Goal: Go to known website: Go to known website

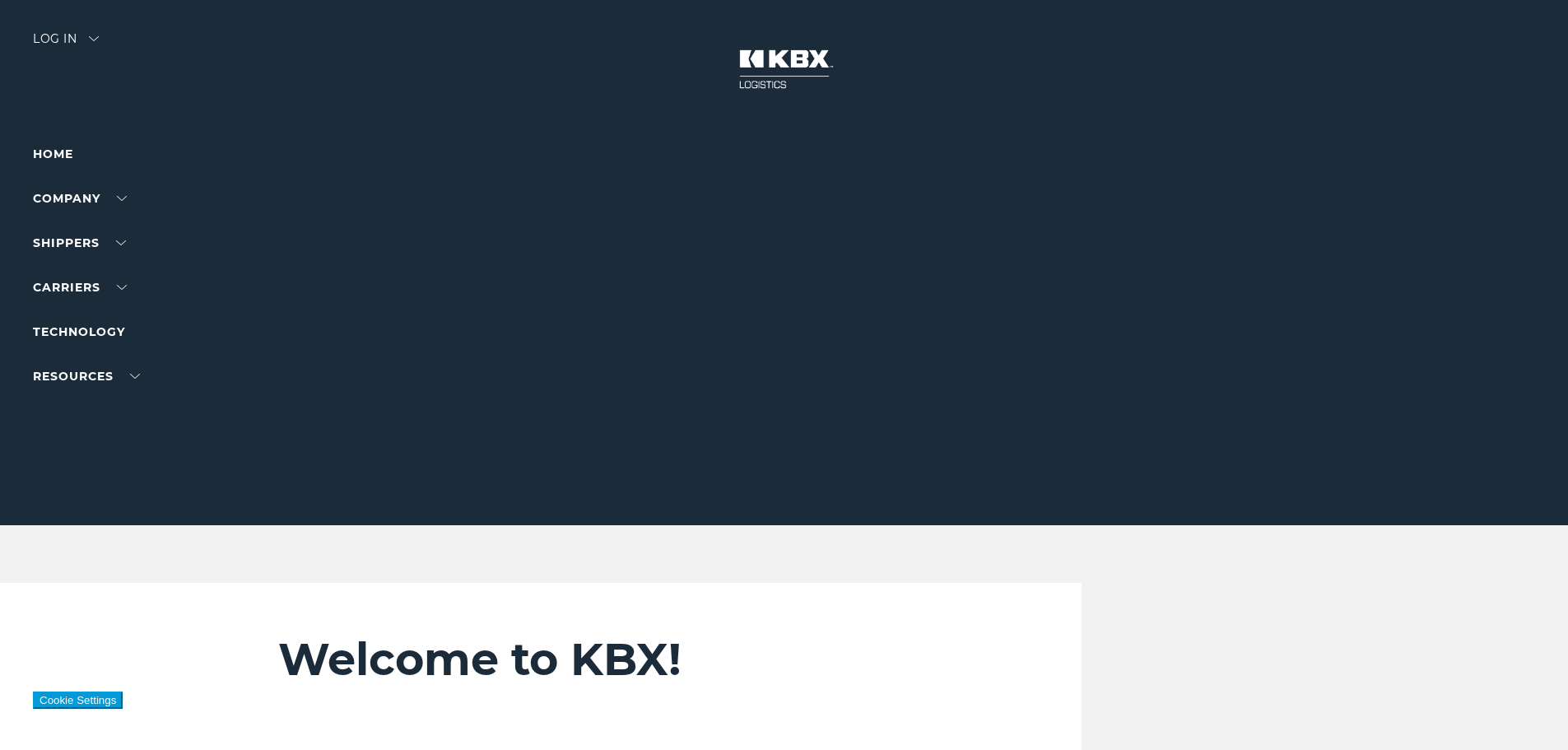
click at [67, 35] on div "Log in" at bounding box center [66, 44] width 66 height 23
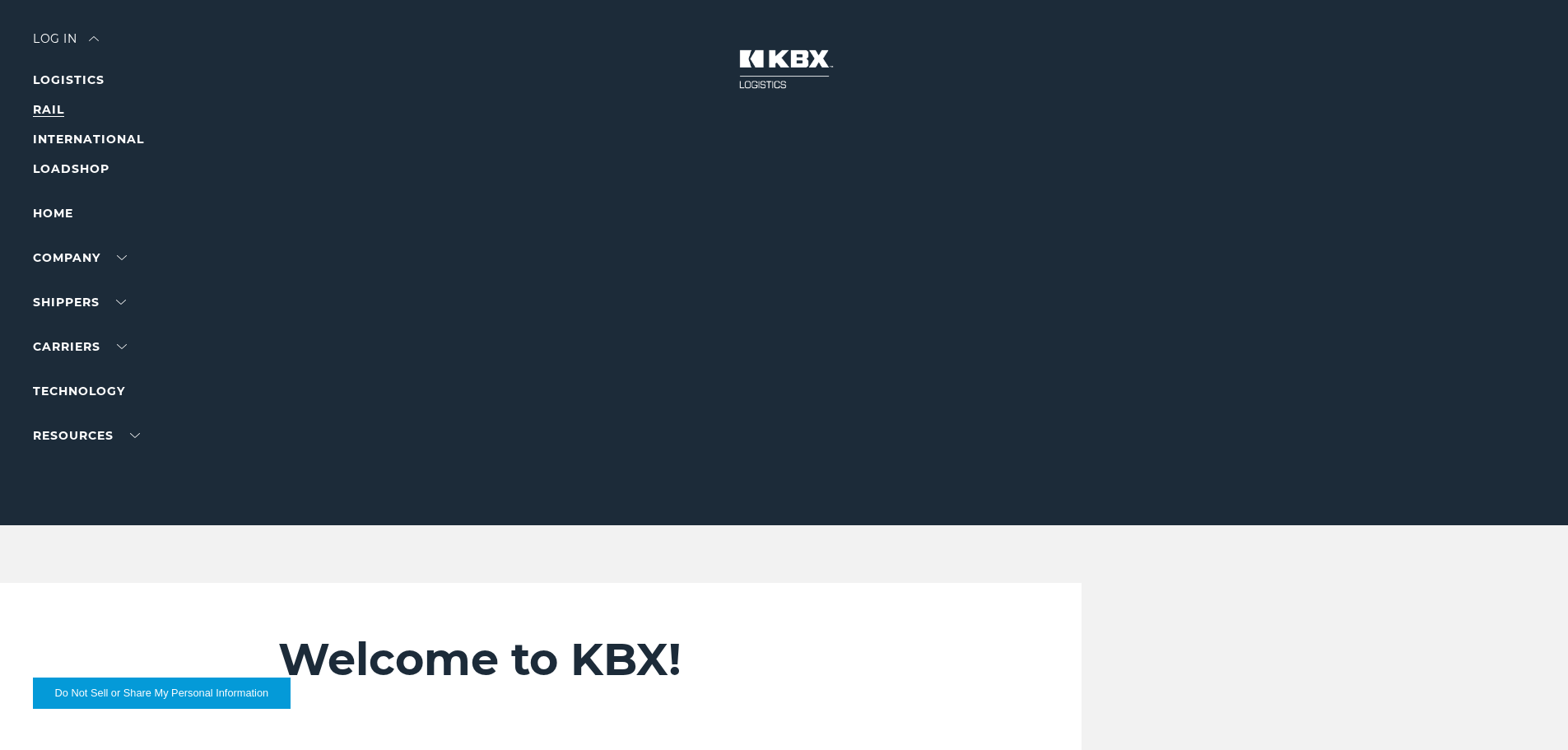
click at [49, 108] on link "RAIL" at bounding box center [48, 110] width 31 height 15
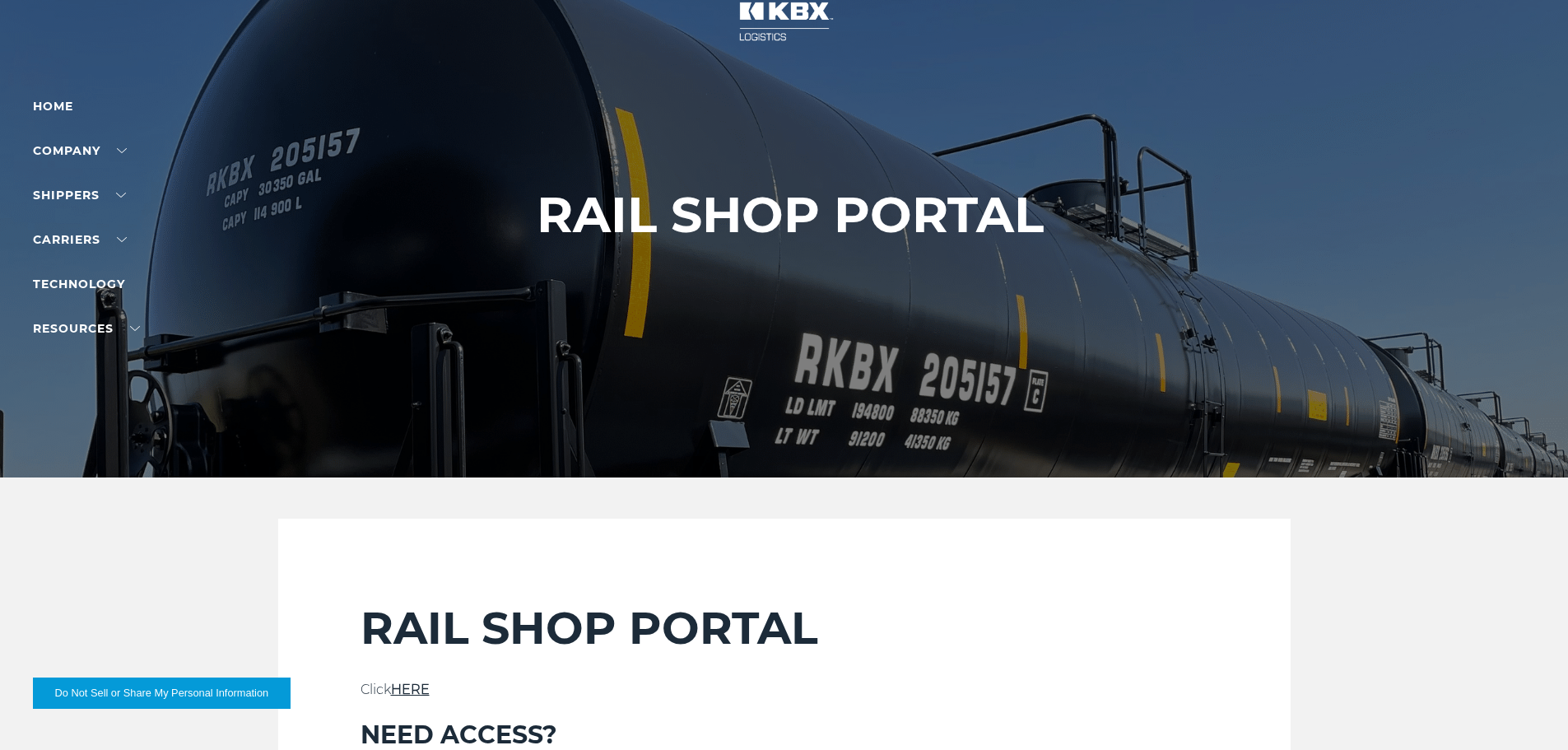
scroll to position [329, 0]
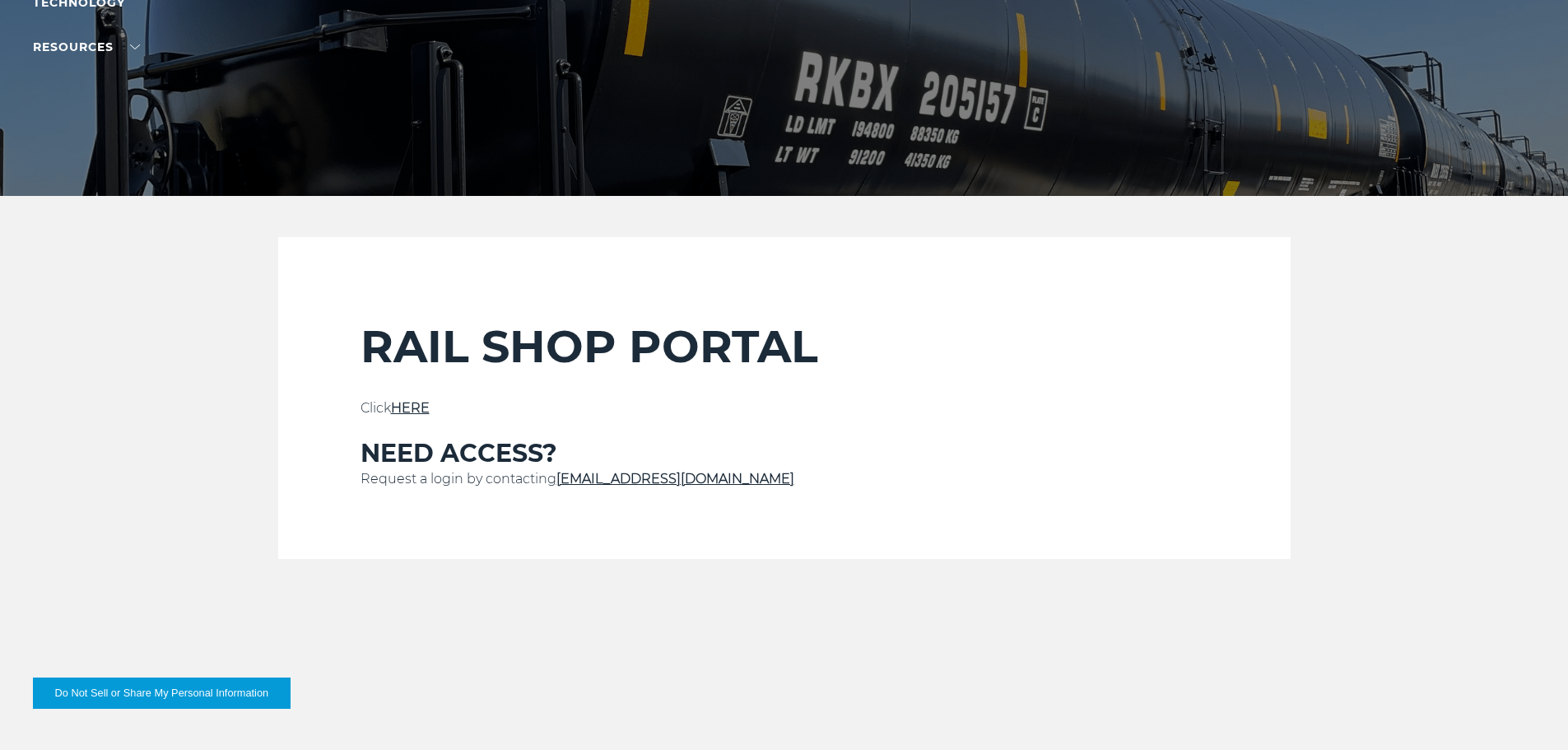
click at [410, 407] on link "HERE" at bounding box center [410, 408] width 39 height 16
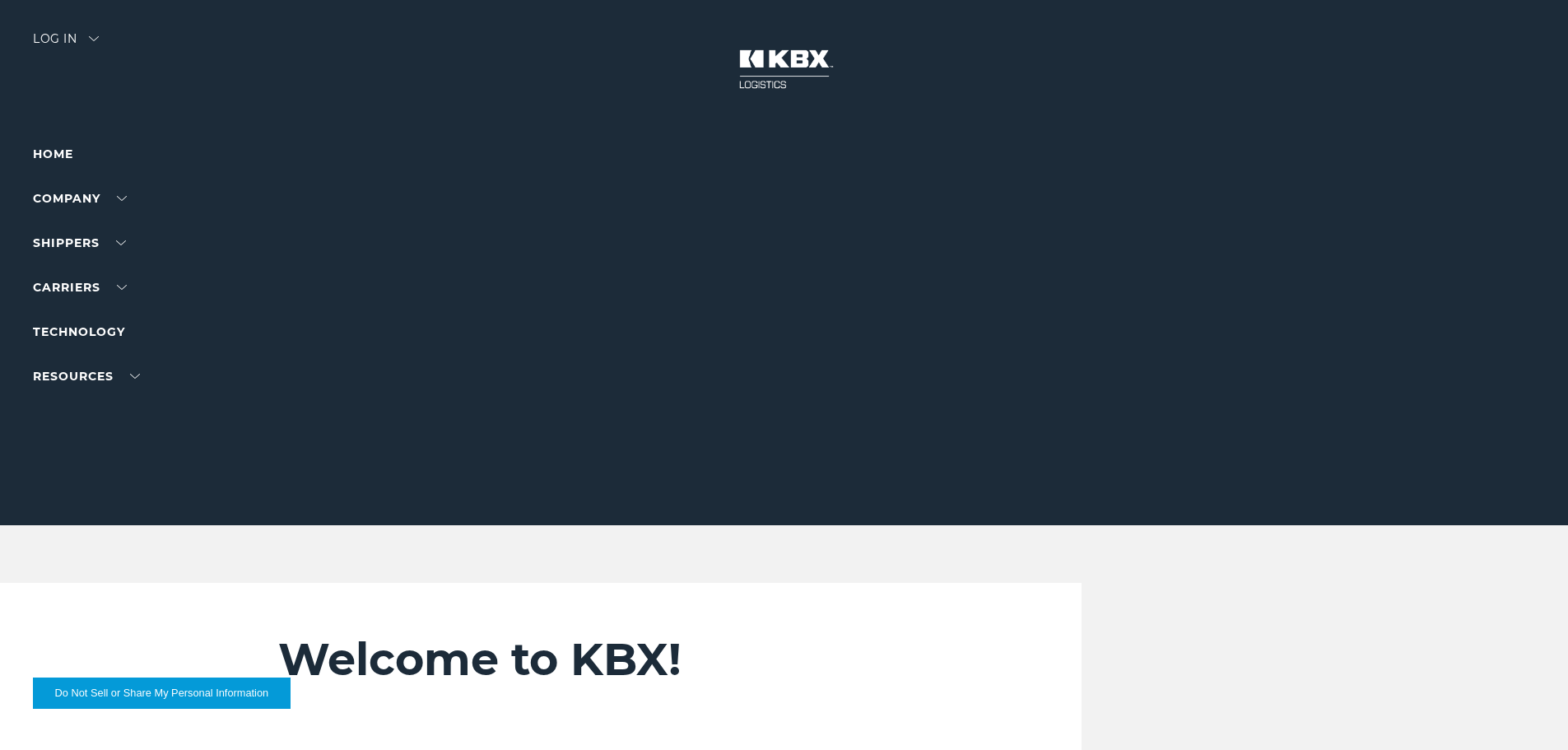
click at [53, 37] on div "Log in" at bounding box center [66, 44] width 66 height 23
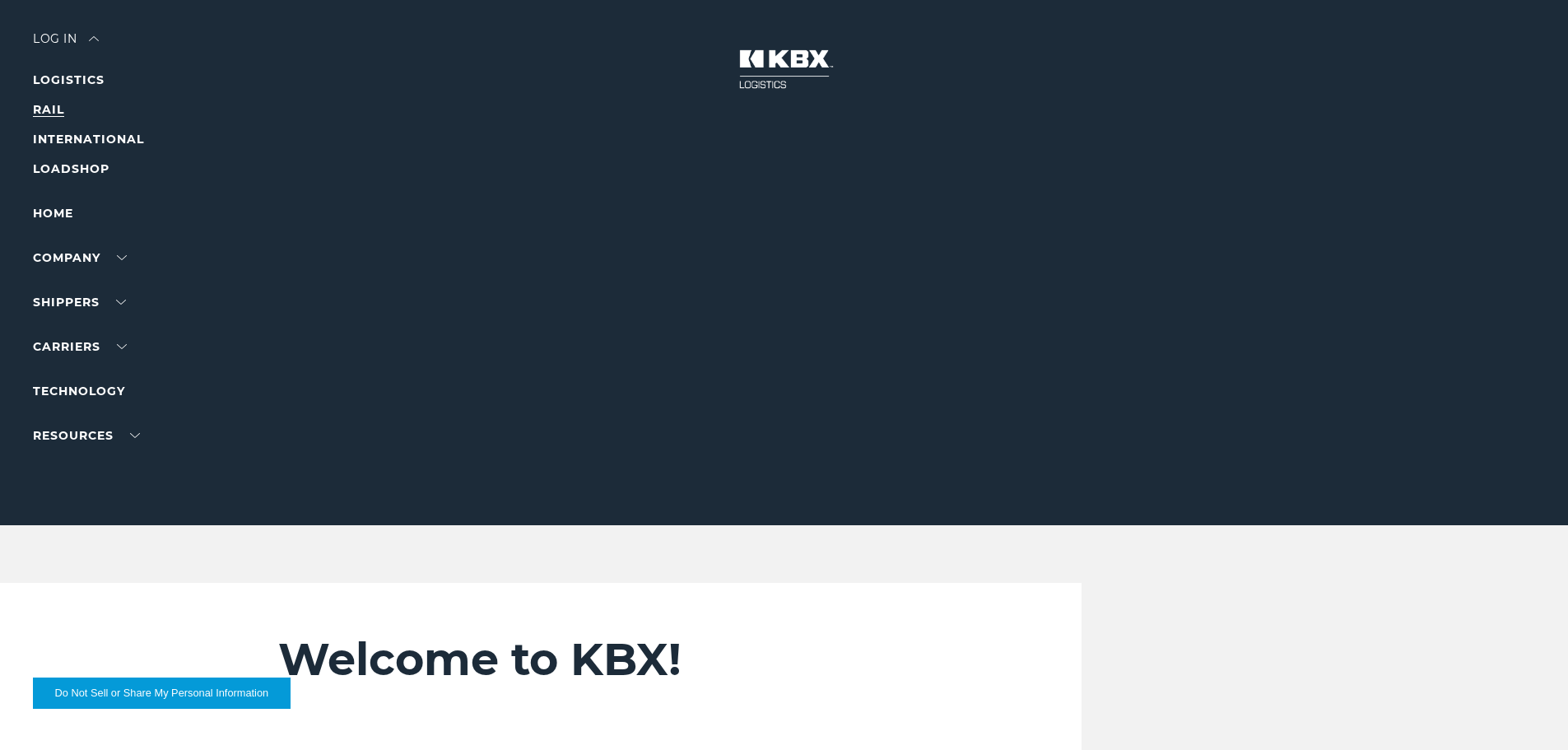
click at [60, 109] on link "RAIL" at bounding box center [48, 110] width 31 height 15
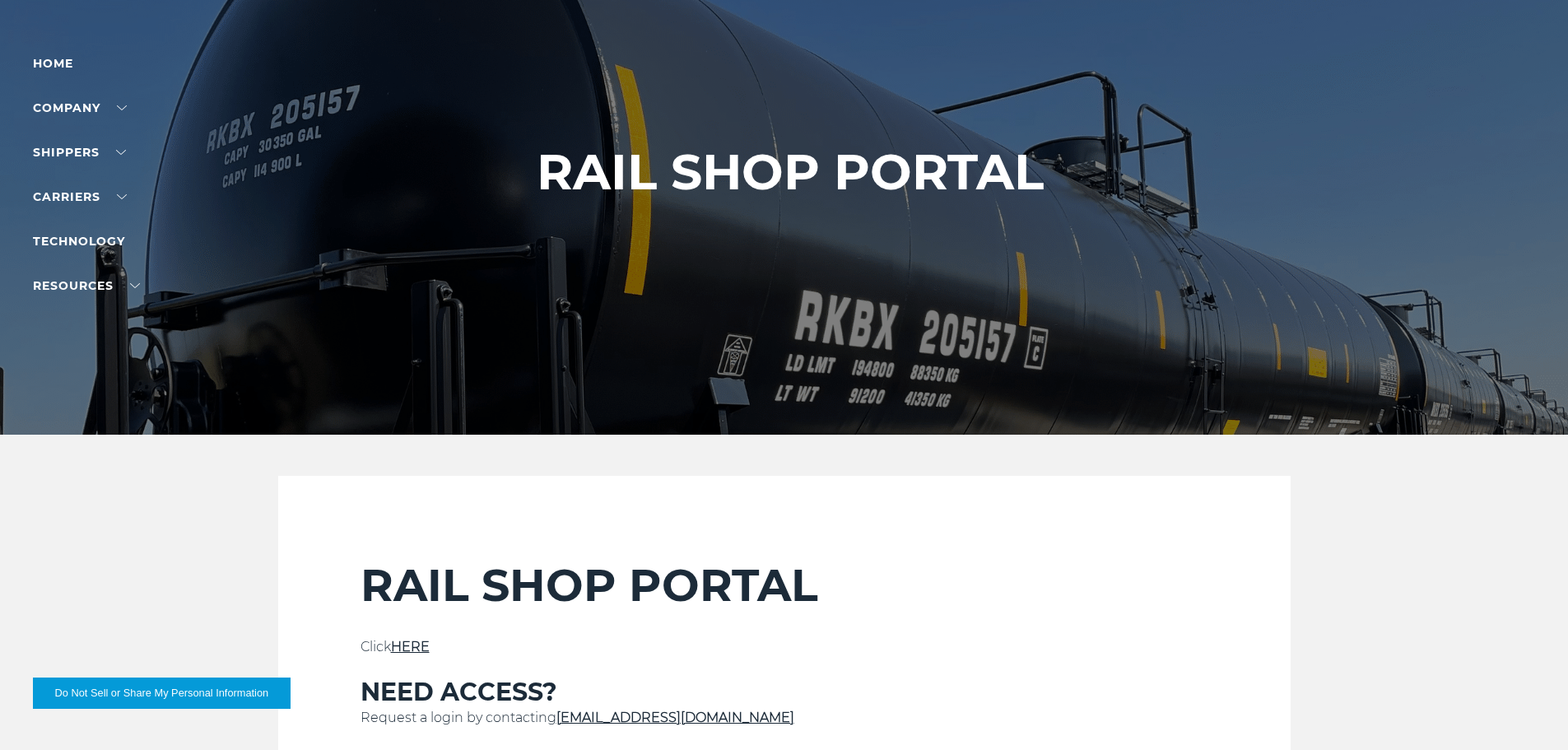
scroll to position [247, 0]
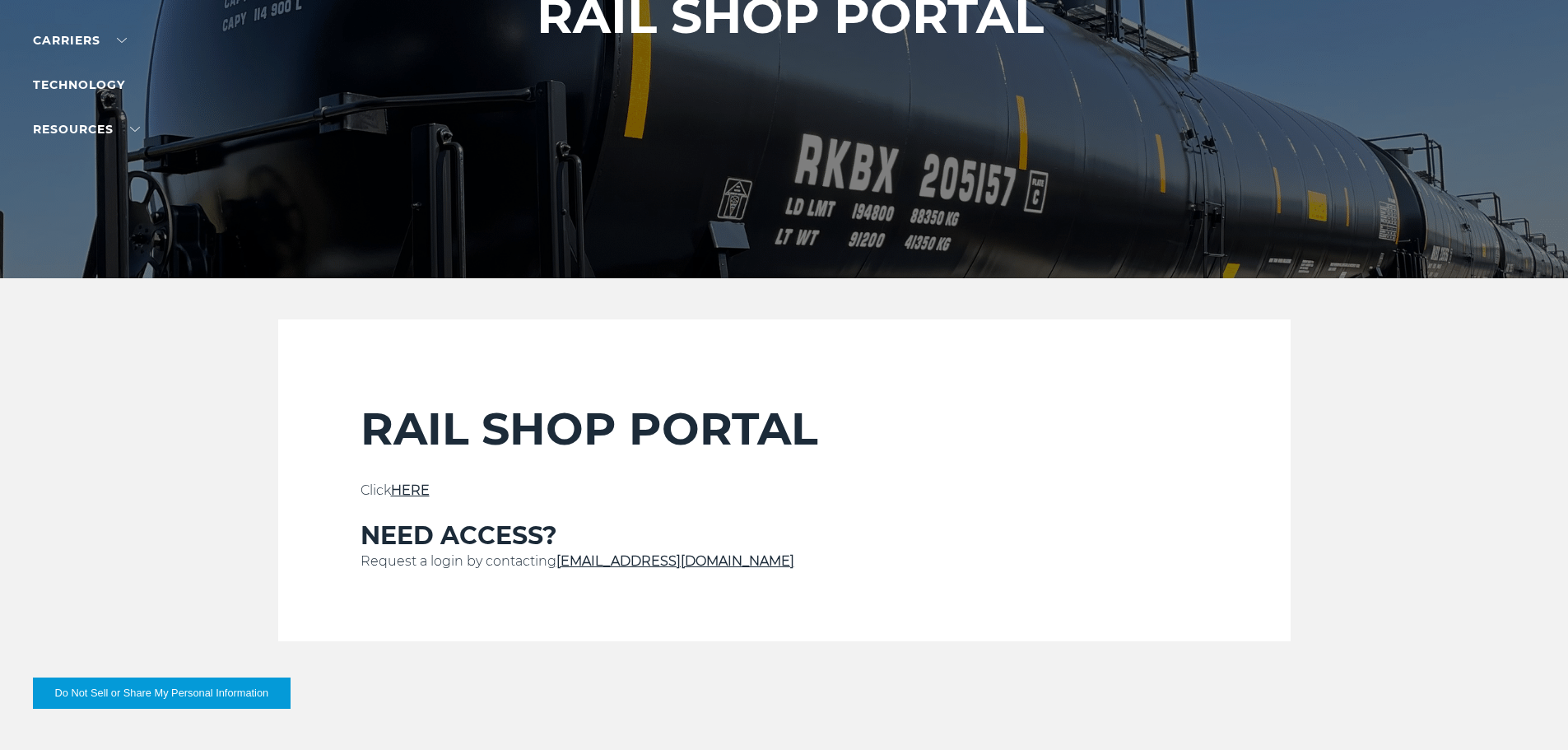
click at [421, 482] on link "HERE" at bounding box center [410, 490] width 39 height 16
